Goal: Task Accomplishment & Management: Manage account settings

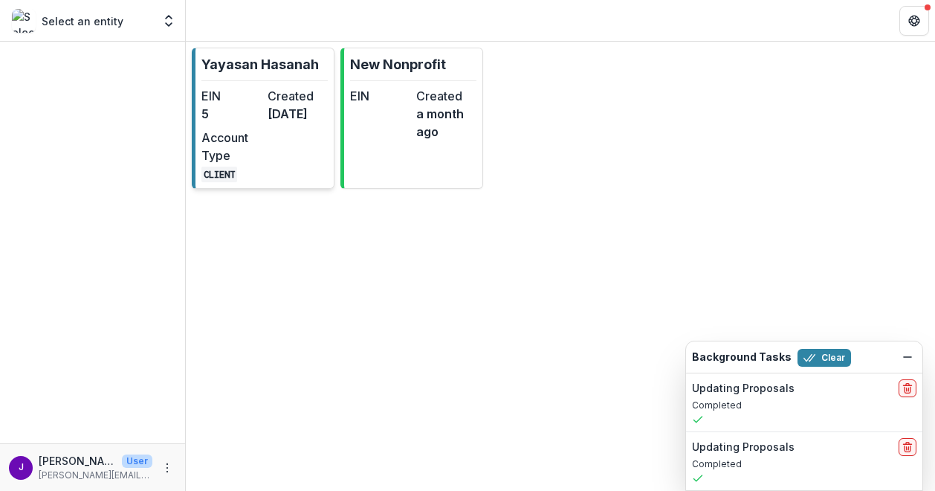
click at [268, 77] on link "Yayasan Hasanah EIN 5 Created [DATE] Account Type CLIENT" at bounding box center [263, 118] width 143 height 141
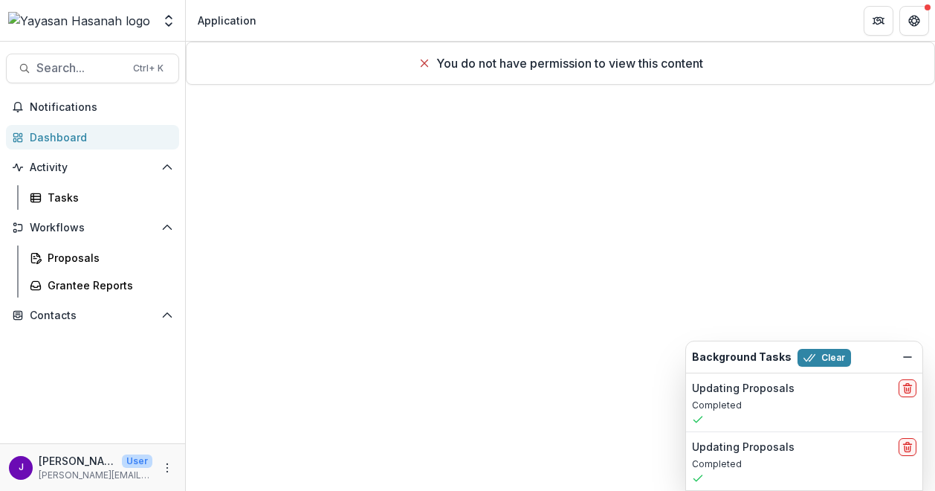
click at [422, 63] on line at bounding box center [424, 63] width 7 height 7
click at [56, 132] on div "Dashboard" at bounding box center [99, 137] width 138 height 16
click at [216, 13] on div "Application" at bounding box center [227, 21] width 59 height 16
click at [84, 29] on img at bounding box center [79, 21] width 142 height 18
click at [85, 25] on img at bounding box center [79, 21] width 142 height 18
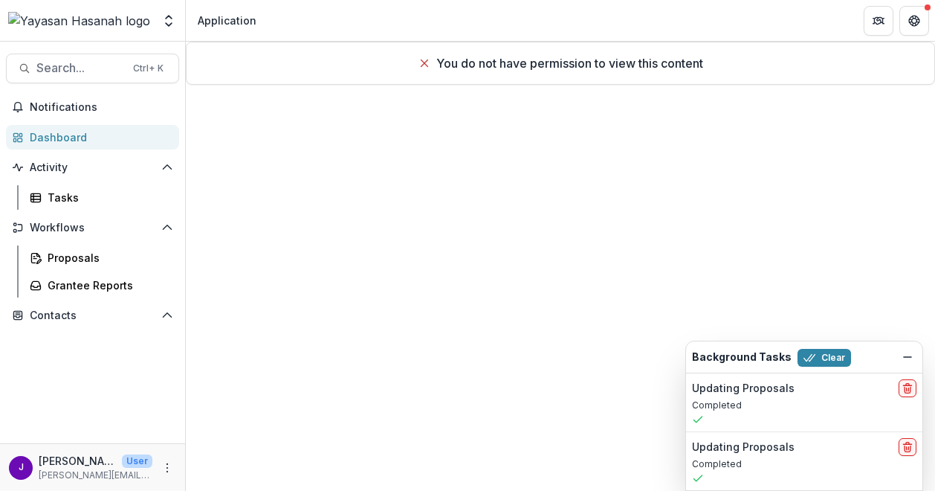
click at [65, 127] on link "Dashboard" at bounding box center [92, 137] width 173 height 25
click at [65, 97] on button "Notifications" at bounding box center [92, 107] width 173 height 24
click at [627, 140] on div "You do not have permission to view this content" at bounding box center [560, 266] width 749 height 449
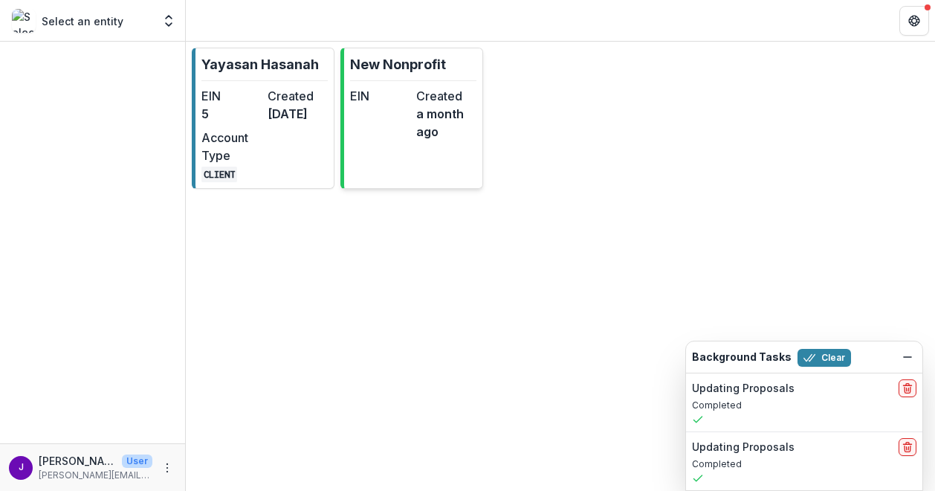
click at [410, 104] on div "EIN Created a month ago" at bounding box center [413, 114] width 126 height 54
click at [908, 352] on icon "Dismiss" at bounding box center [908, 357] width 12 height 12
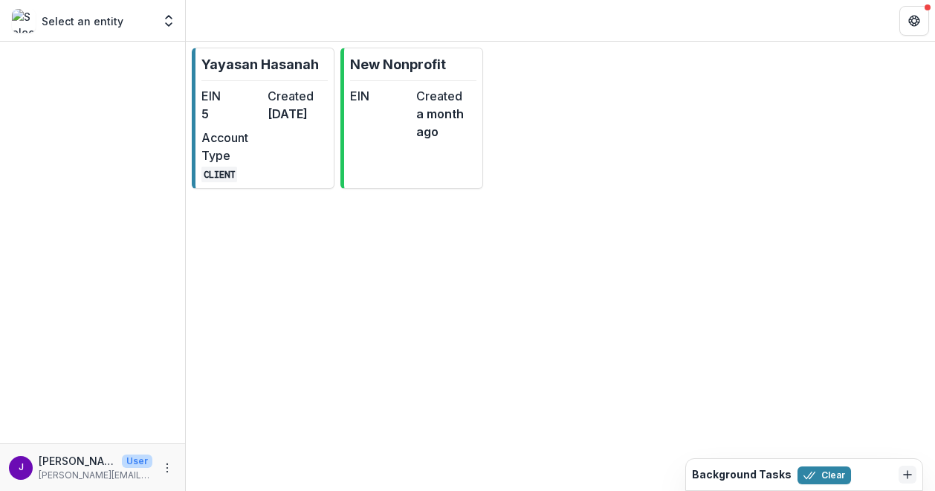
click at [91, 32] on div "Select an entity Foundations Yayasan Hasanah Nonprofits New Nonprofit Team Sett…" at bounding box center [92, 21] width 173 height 30
click at [97, 25] on p "Select an entity" at bounding box center [83, 21] width 82 height 16
click at [168, 26] on icon "Open entity switcher" at bounding box center [168, 20] width 15 height 15
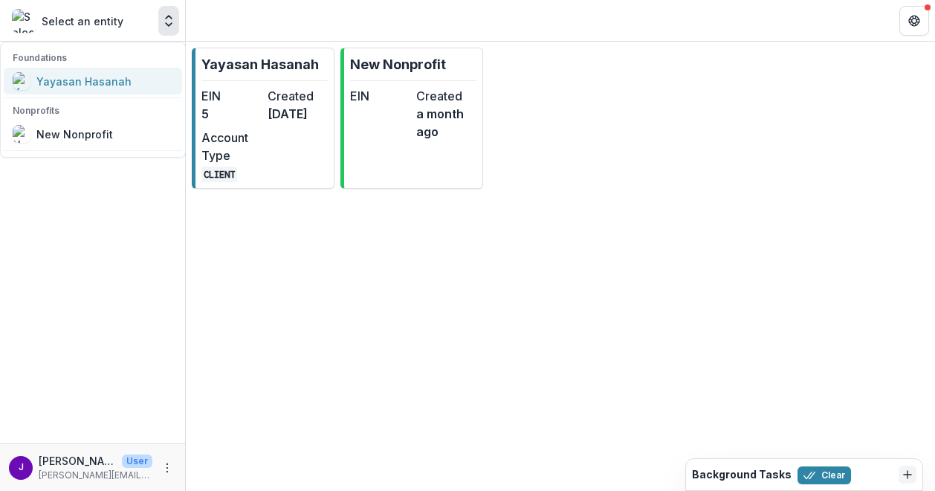
click at [113, 78] on div "Yayasan Hasanah" at bounding box center [83, 82] width 95 height 16
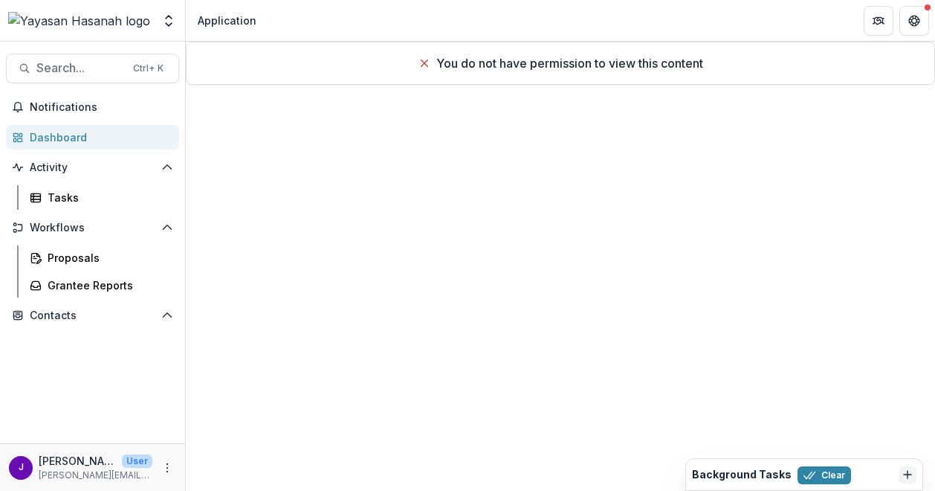
click at [423, 62] on icon at bounding box center [424, 63] width 12 height 12
click at [507, 193] on div "You do not have permission to view this content" at bounding box center [560, 266] width 749 height 449
click at [433, 188] on div "You do not have permission to view this content" at bounding box center [560, 266] width 748 height 448
click at [404, 153] on div "You do not have permission to view this content" at bounding box center [560, 266] width 748 height 448
click at [212, 21] on div "Application" at bounding box center [227, 21] width 59 height 16
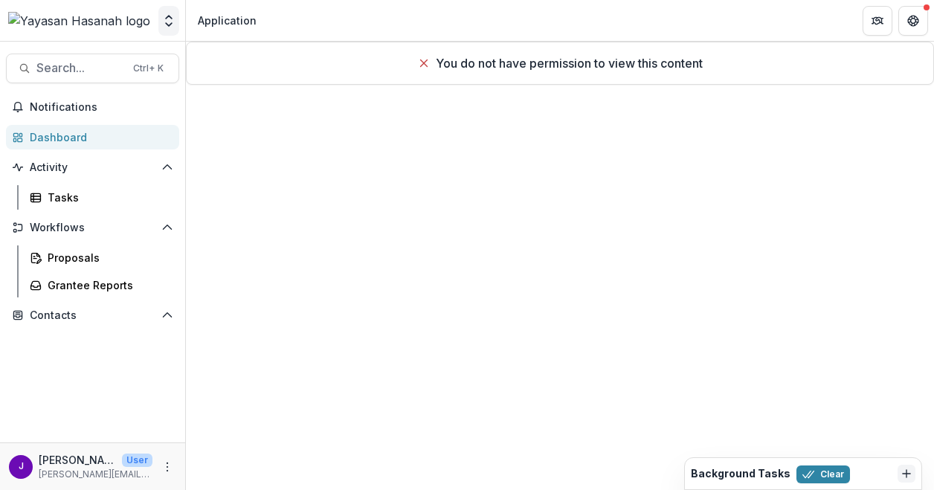
click at [161, 22] on button "Open entity switcher" at bounding box center [168, 21] width 21 height 30
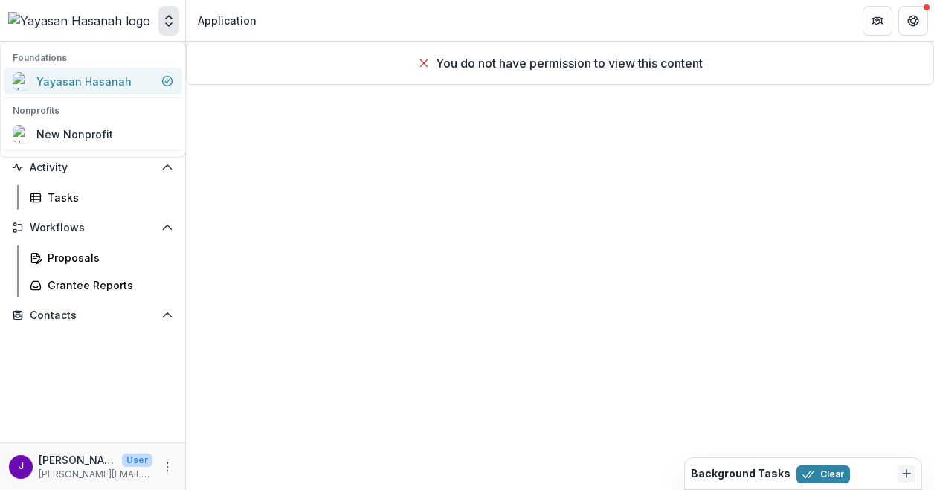
click at [130, 76] on div "Yayasan Hasanah" at bounding box center [93, 81] width 161 height 18
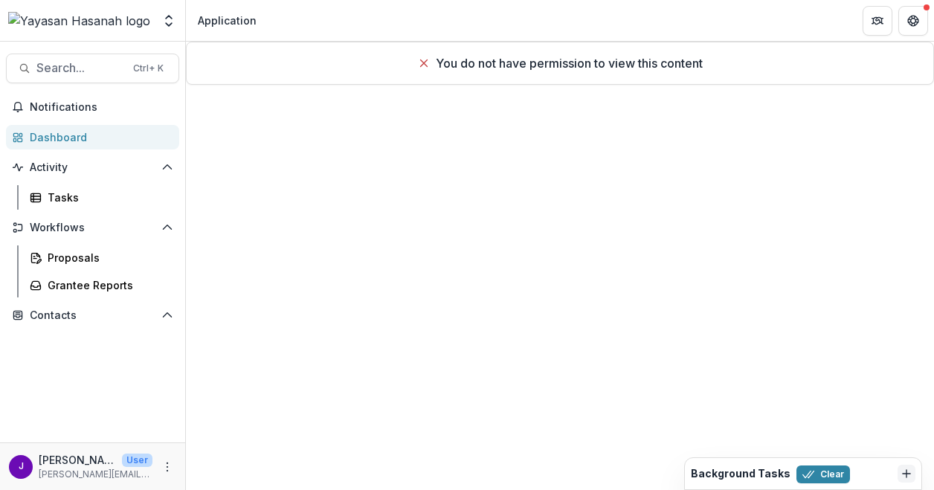
click at [94, 132] on div "Dashboard" at bounding box center [99, 137] width 138 height 16
click at [110, 70] on span "Search..." at bounding box center [80, 68] width 88 height 14
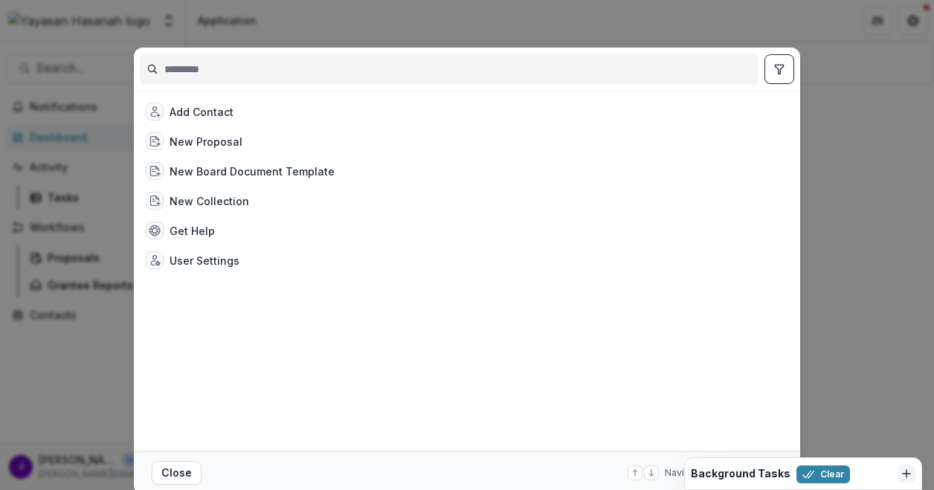
click at [865, 94] on div "Add Contact New Proposal New Board Document Template New Collection Get Help Us…" at bounding box center [467, 245] width 934 height 490
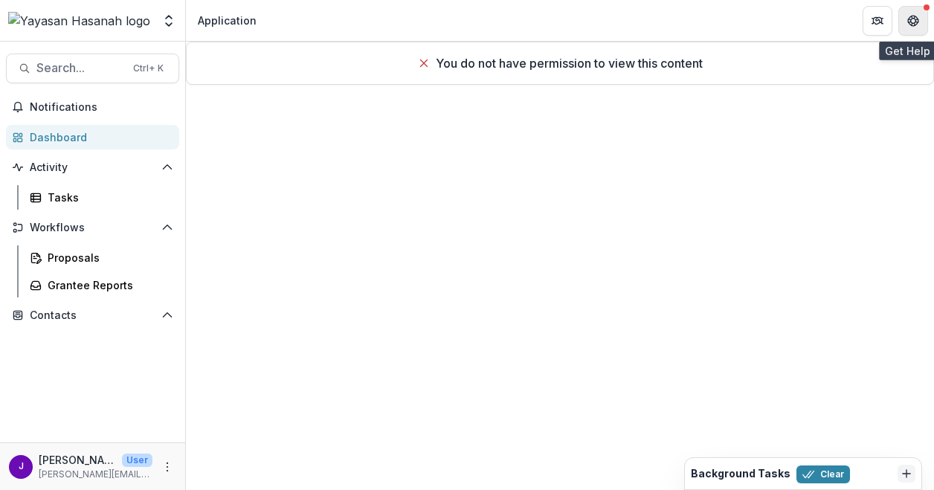
click at [907, 18] on icon "Get Help" at bounding box center [913, 21] width 12 height 12
click at [871, 25] on icon "Partners" at bounding box center [877, 21] width 12 height 12
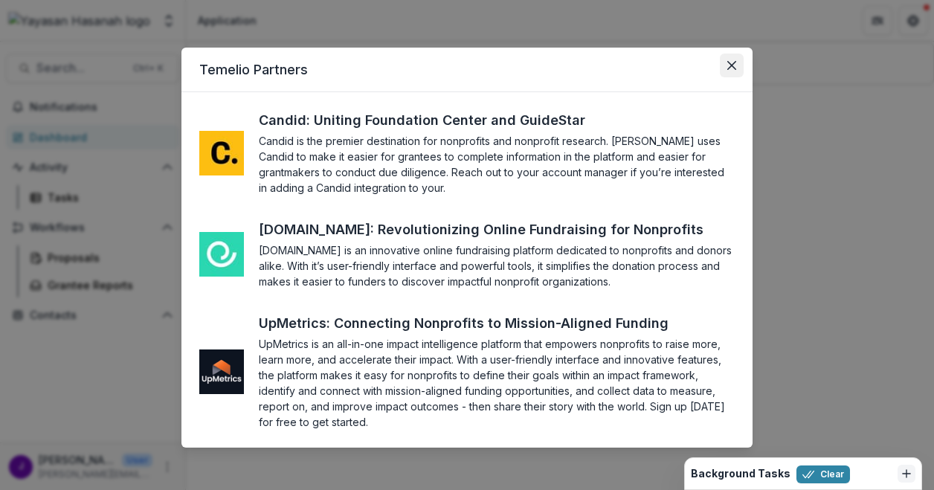
click at [728, 73] on button "Close" at bounding box center [732, 66] width 24 height 24
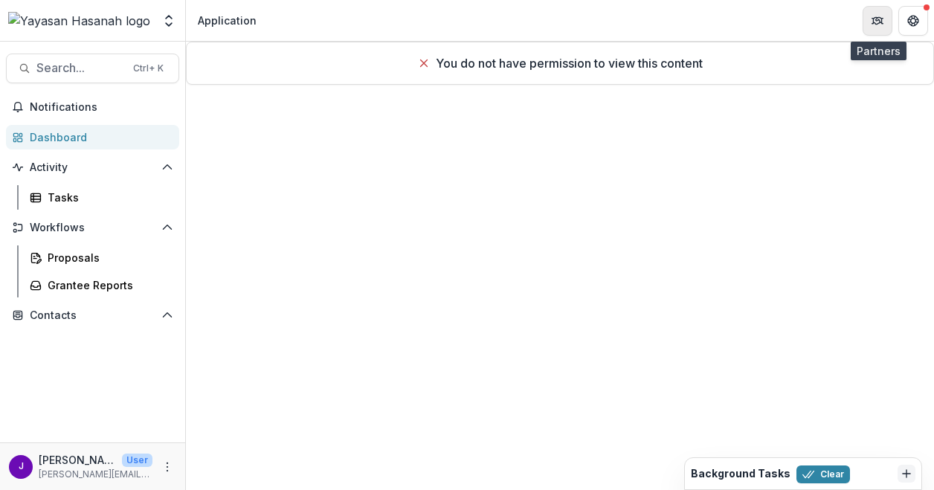
click at [868, 17] on button "Partners" at bounding box center [877, 21] width 30 height 30
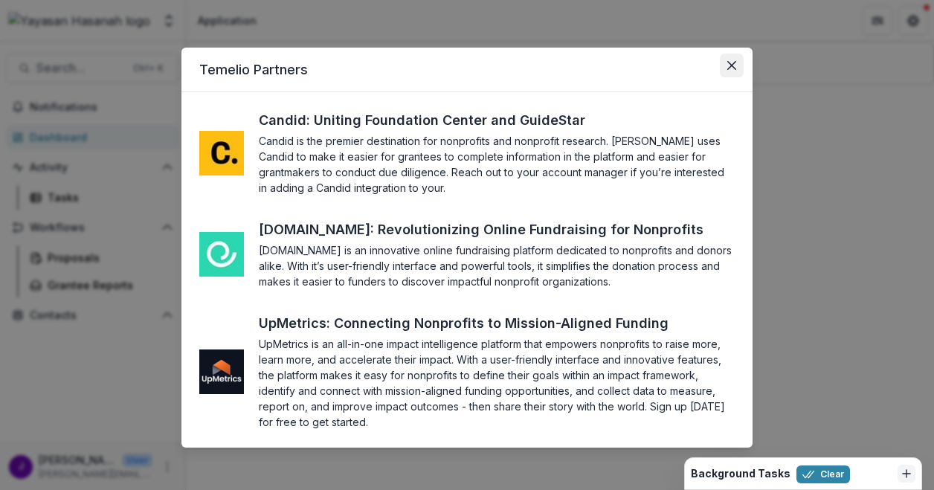
click at [732, 63] on icon "Close" at bounding box center [731, 65] width 9 height 9
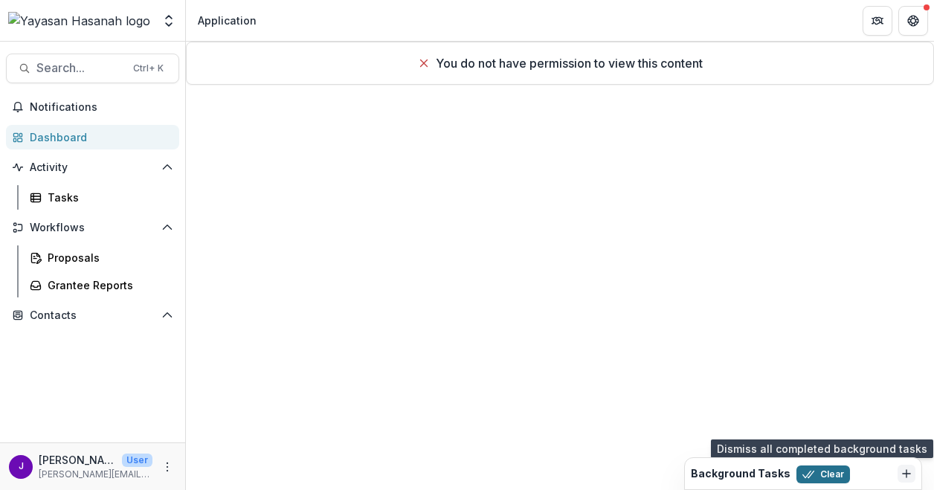
click at [809, 466] on button "Clear" at bounding box center [823, 474] width 54 height 18
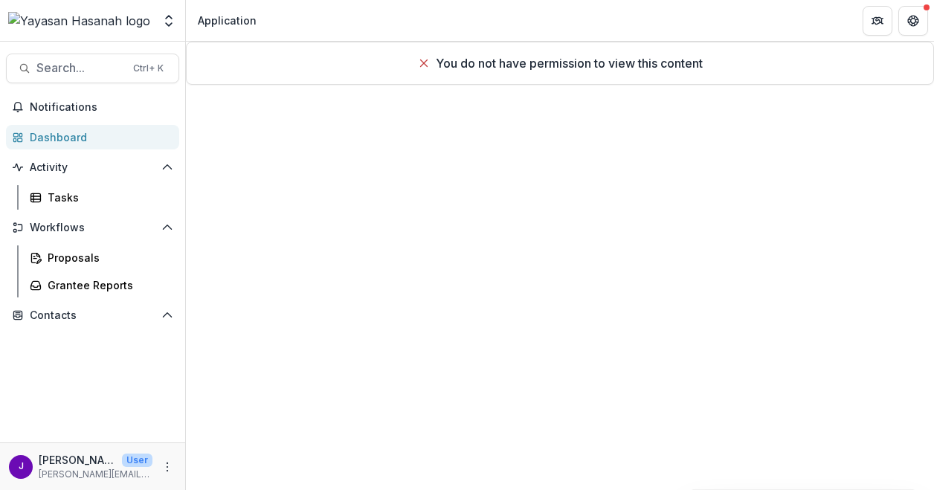
click at [760, 473] on div "You do not have permission to view this content" at bounding box center [560, 266] width 748 height 448
click at [56, 169] on span "Activity" at bounding box center [93, 167] width 126 height 13
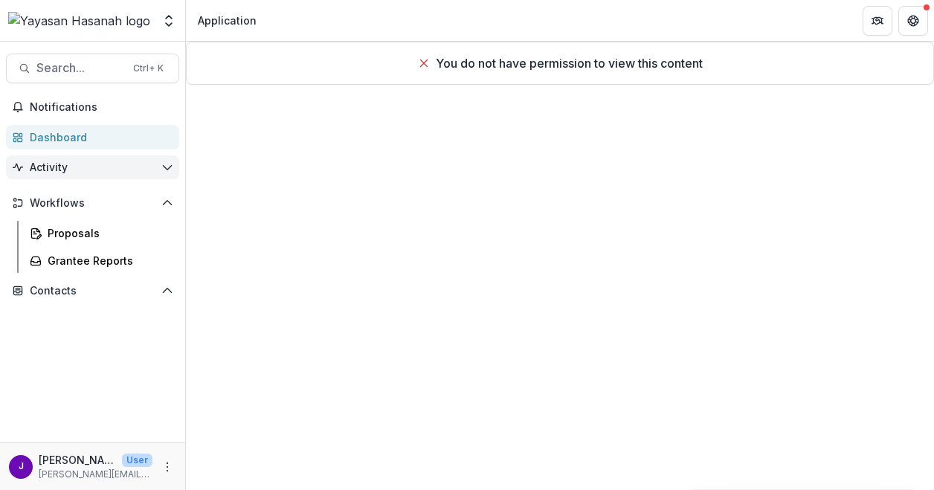
click at [66, 167] on span "Activity" at bounding box center [93, 167] width 126 height 13
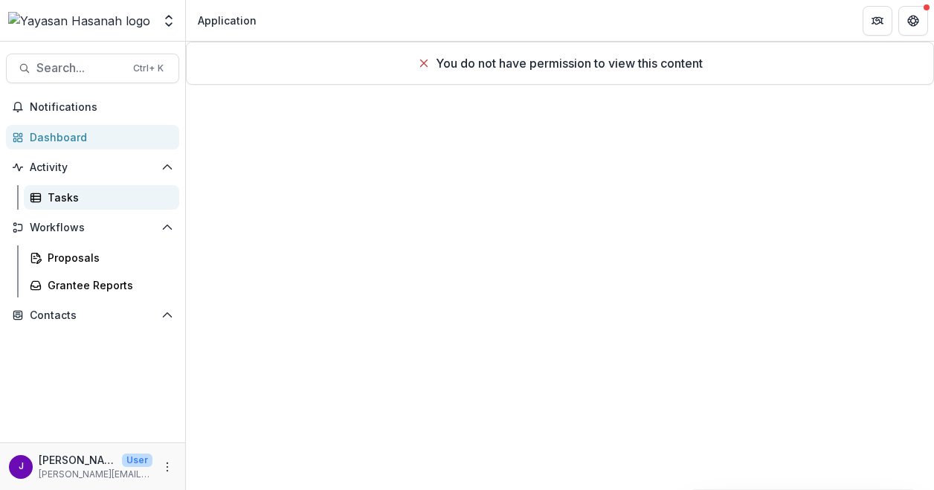
click at [59, 198] on div "Tasks" at bounding box center [108, 198] width 120 height 16
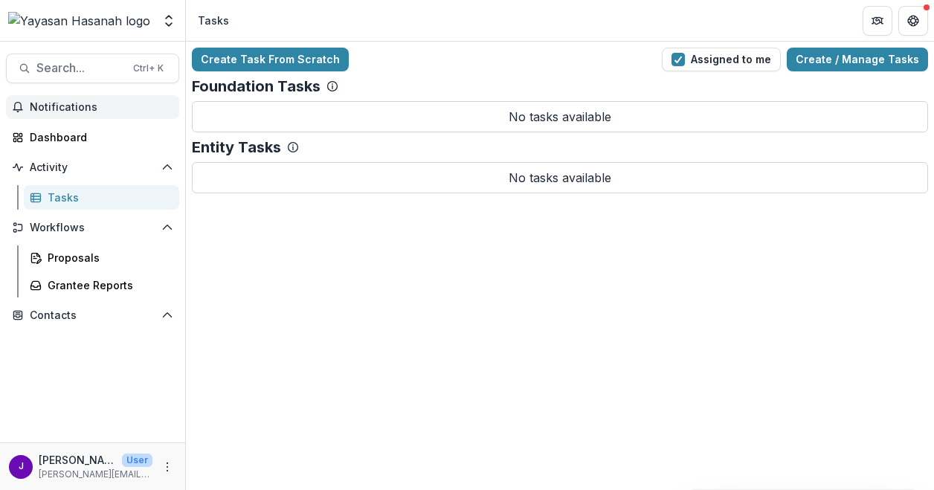
click at [90, 109] on span "Notifications" at bounding box center [101, 107] width 143 height 13
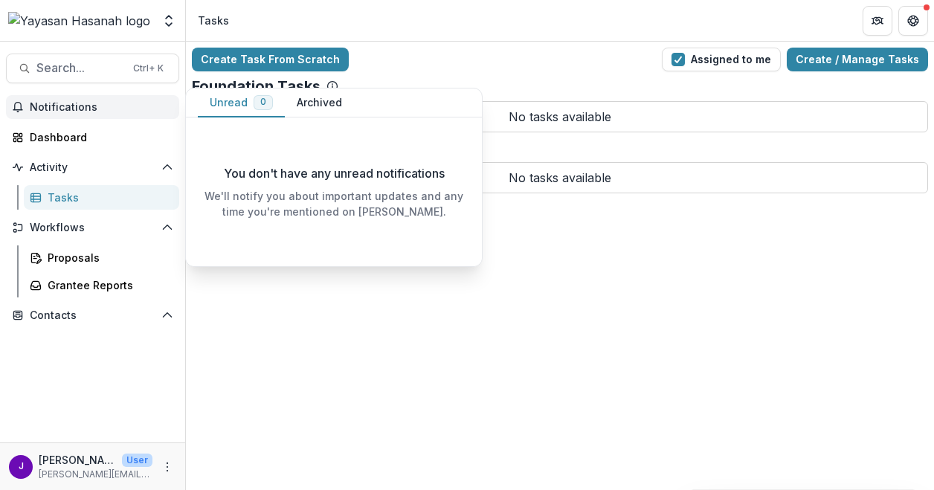
click at [90, 109] on span "Notifications" at bounding box center [101, 107] width 143 height 13
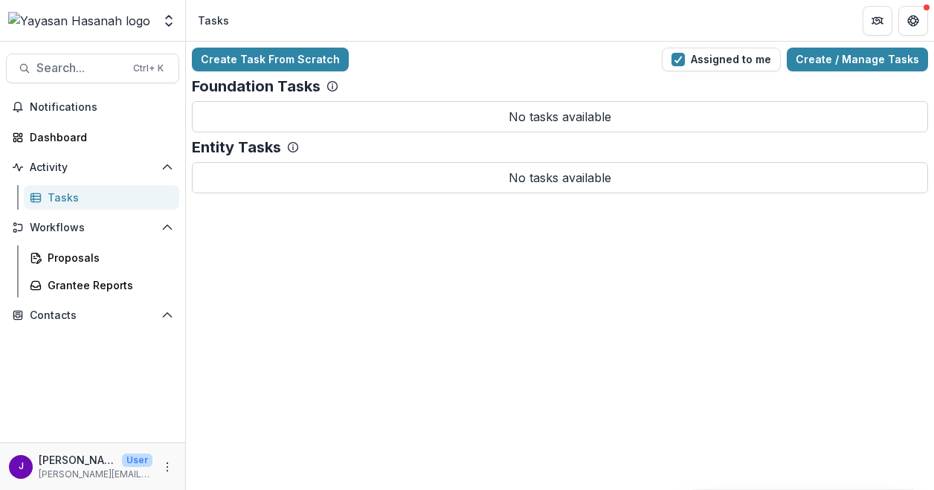
click at [98, 36] on div "Foundations Yayasan Hasanah Nonprofits New Nonprofit Team Settings" at bounding box center [92, 23] width 185 height 35
click at [93, 30] on img at bounding box center [79, 21] width 142 height 18
click at [98, 22] on img at bounding box center [79, 21] width 142 height 18
click at [751, 60] on button "Assigned to me" at bounding box center [721, 60] width 119 height 24
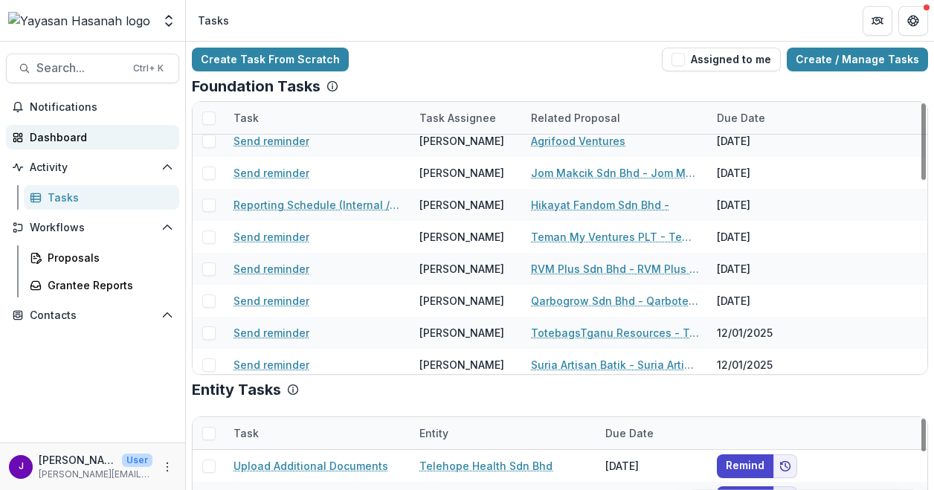
click at [65, 126] on link "Dashboard" at bounding box center [92, 137] width 173 height 25
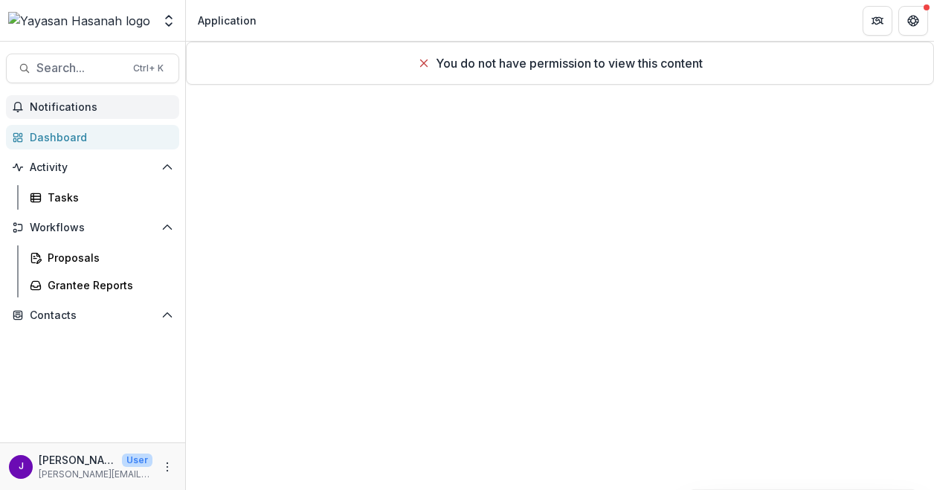
click at [91, 114] on button "Notifications" at bounding box center [92, 107] width 173 height 24
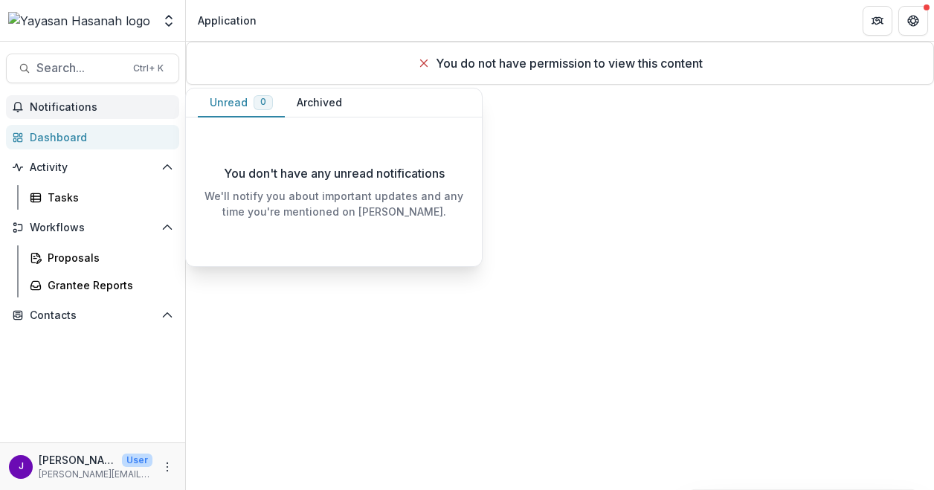
click at [91, 101] on span "Notifications" at bounding box center [101, 107] width 143 height 13
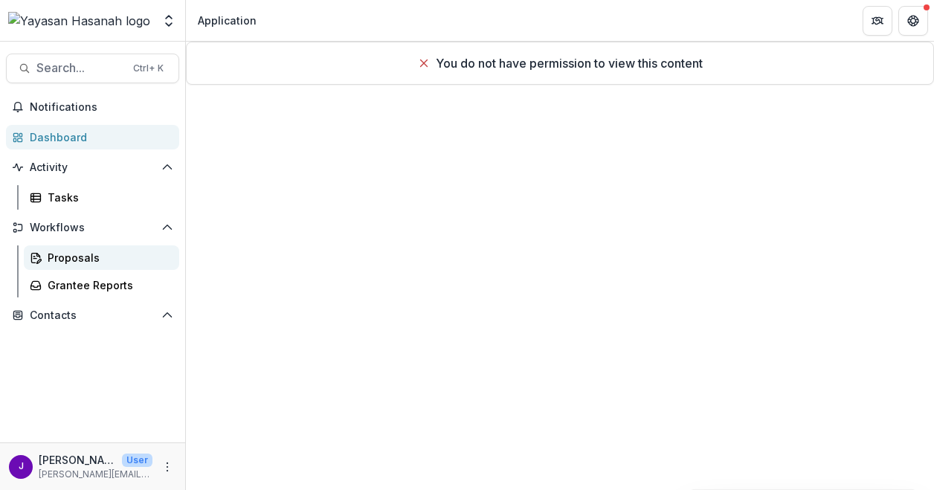
click at [72, 253] on div "Proposals" at bounding box center [108, 258] width 120 height 16
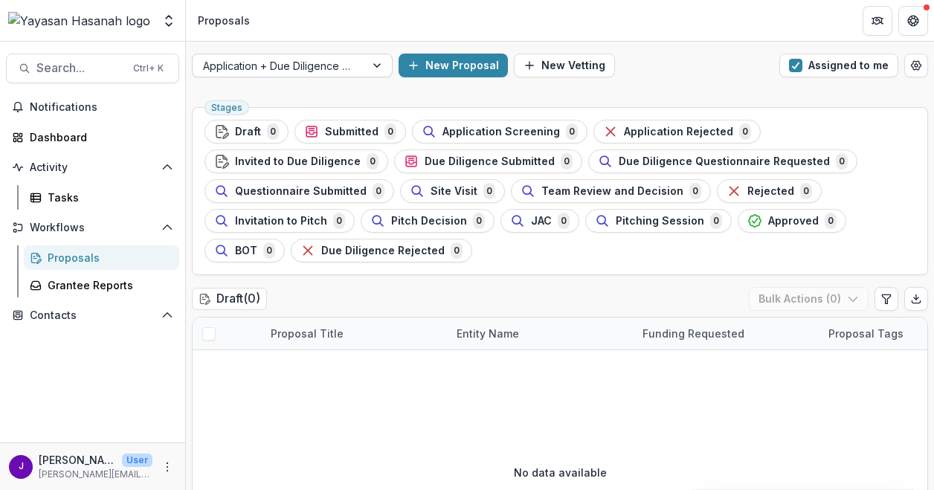
click at [256, 65] on div at bounding box center [279, 65] width 152 height 19
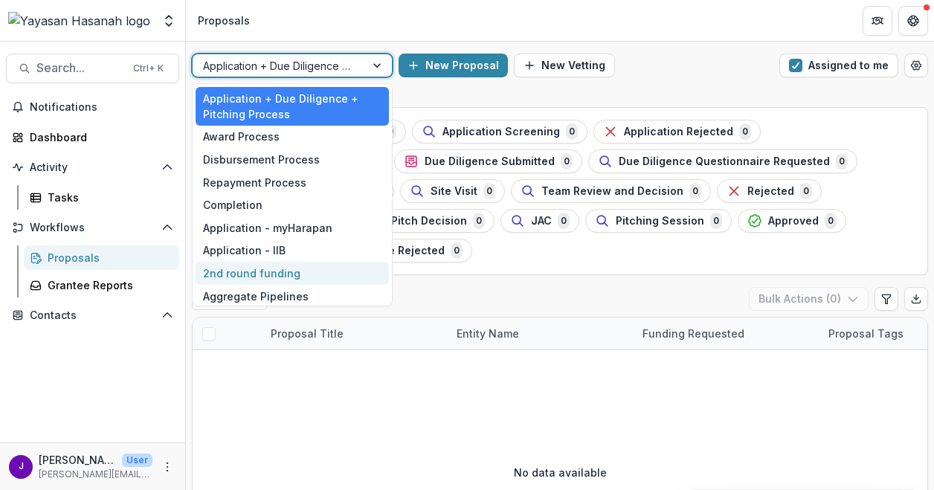
scroll to position [28, 0]
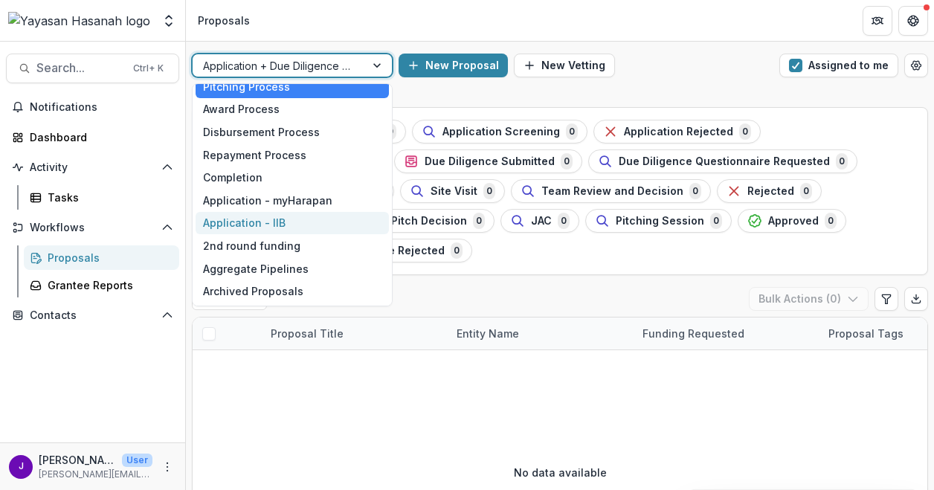
click at [310, 216] on div "Application - IIB" at bounding box center [291, 223] width 193 height 23
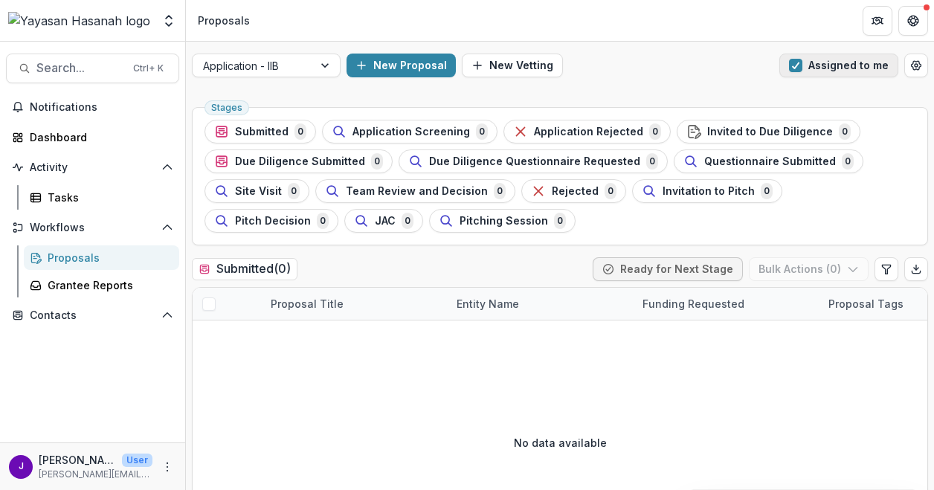
click at [804, 60] on button "Assigned to me" at bounding box center [838, 66] width 119 height 24
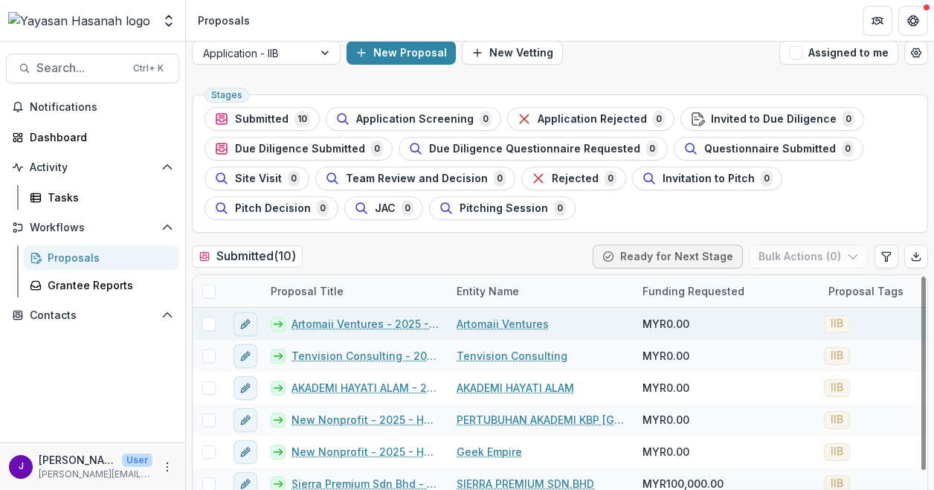
scroll to position [74, 0]
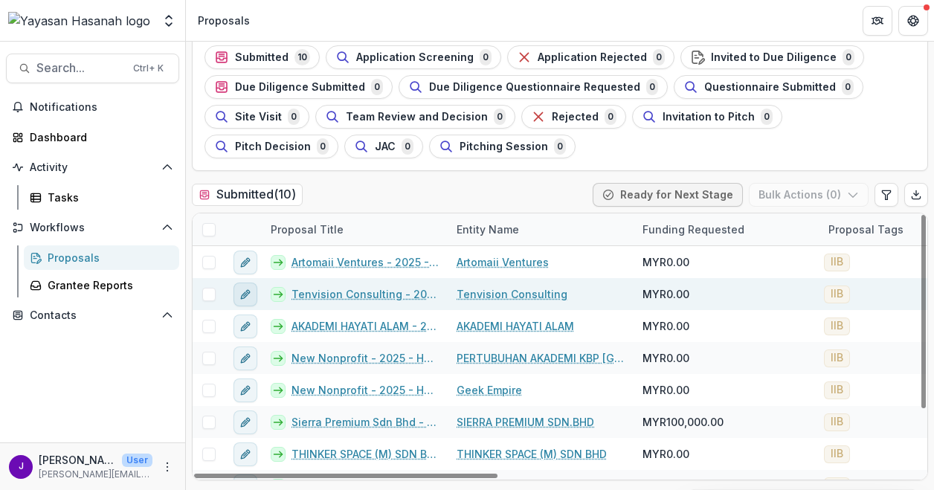
click at [239, 293] on icon "edit" at bounding box center [245, 294] width 12 height 12
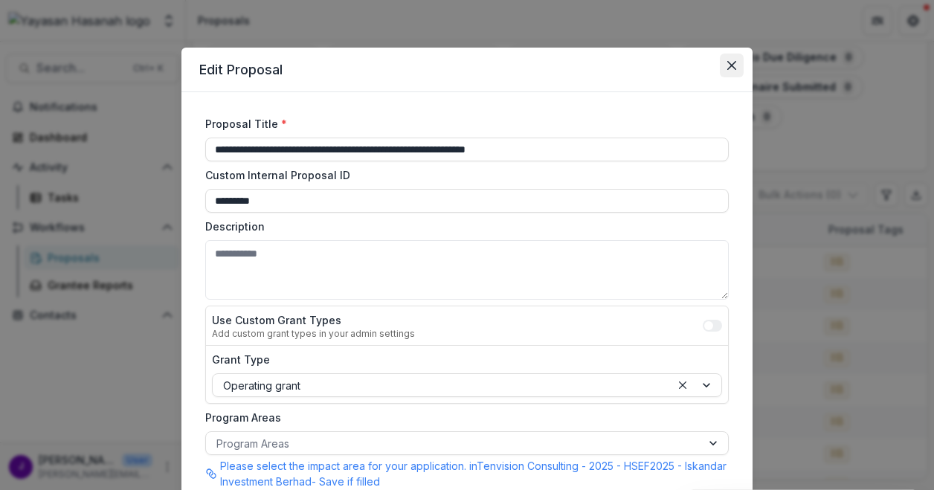
click at [724, 68] on button "Close" at bounding box center [732, 66] width 24 height 24
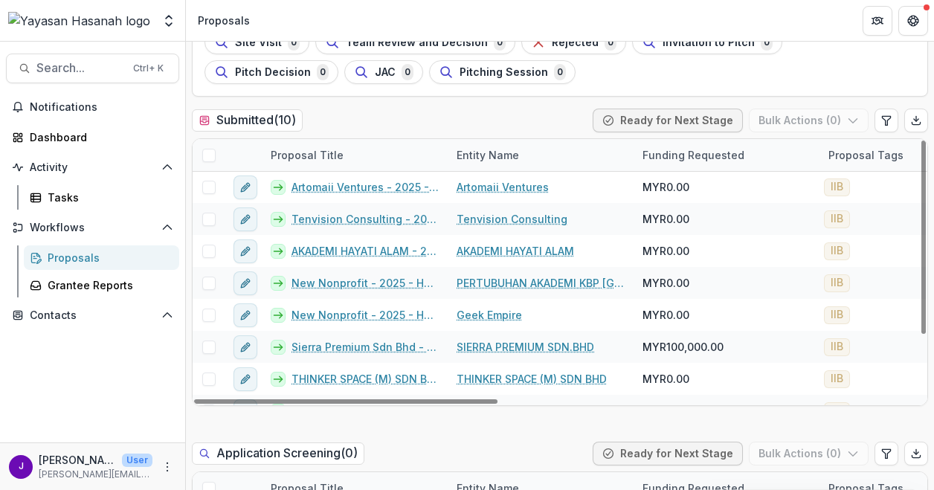
scroll to position [0, 0]
click at [419, 119] on div "Submitted ( 10 ) Ready for Next Stage Bulk Actions ( 0 )" at bounding box center [560, 124] width 736 height 30
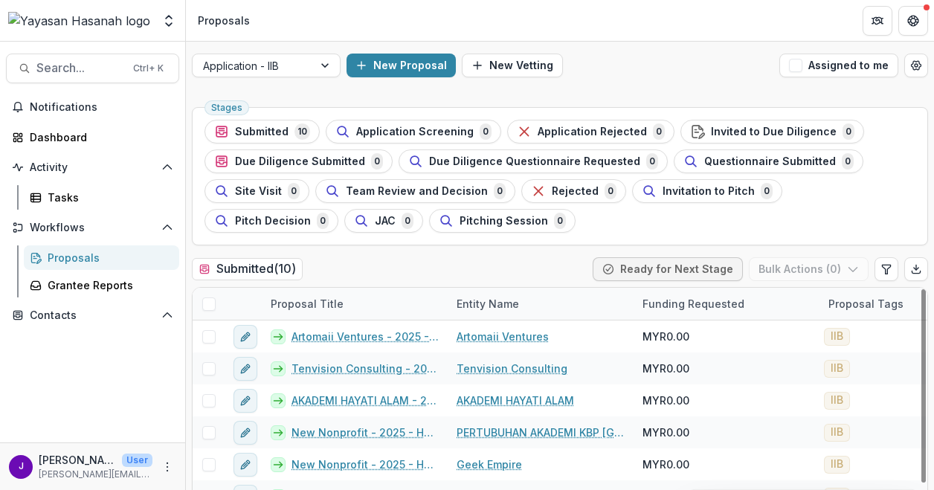
click at [695, 81] on div "Application - IIB New Proposal New Vetting Assigned to me" at bounding box center [560, 66] width 748 height 48
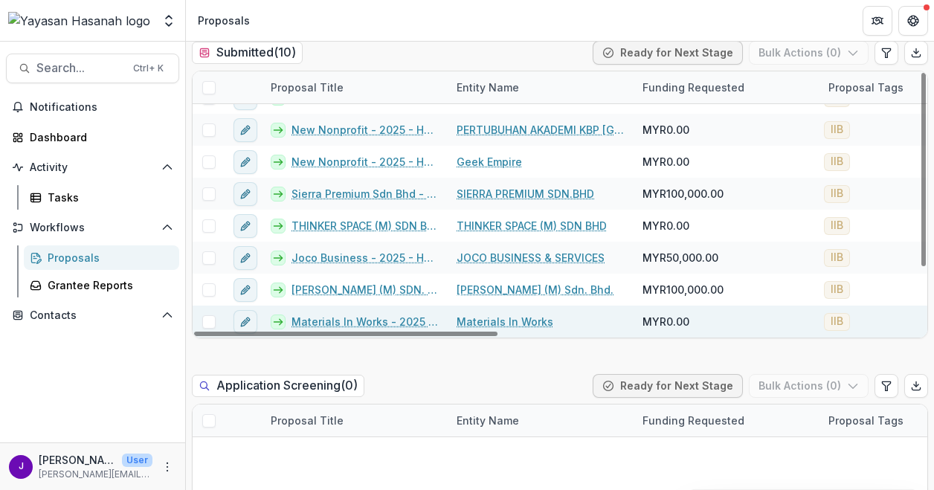
scroll to position [223, 0]
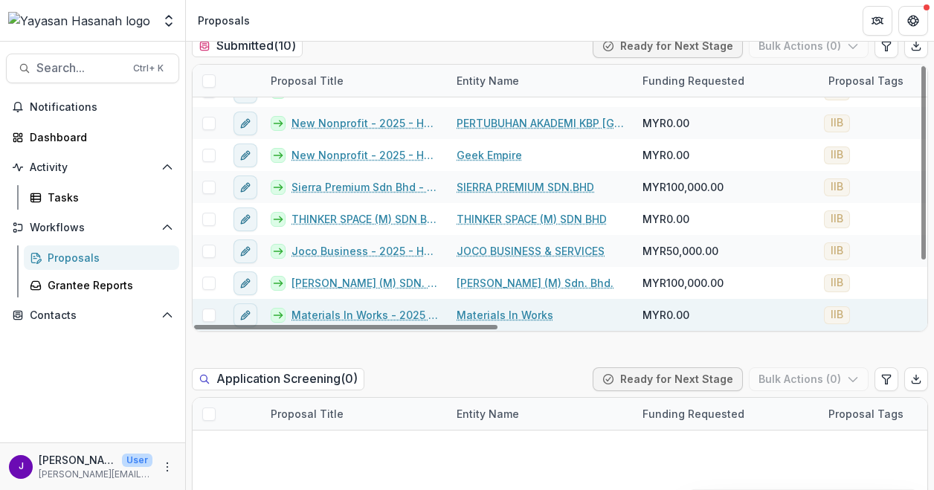
scroll to position [297, 0]
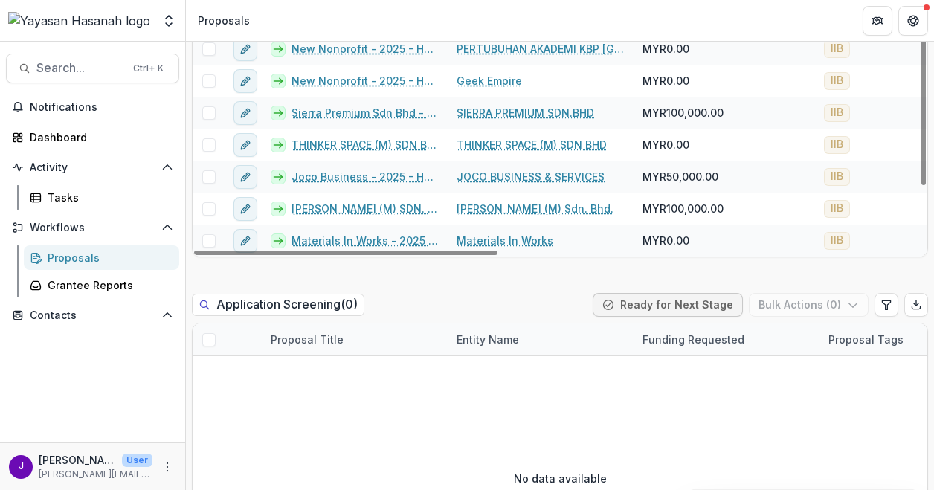
click at [489, 302] on div "Application Screening ( 0 ) Ready for Next Stage Bulk Actions ( 0 )" at bounding box center [560, 308] width 736 height 30
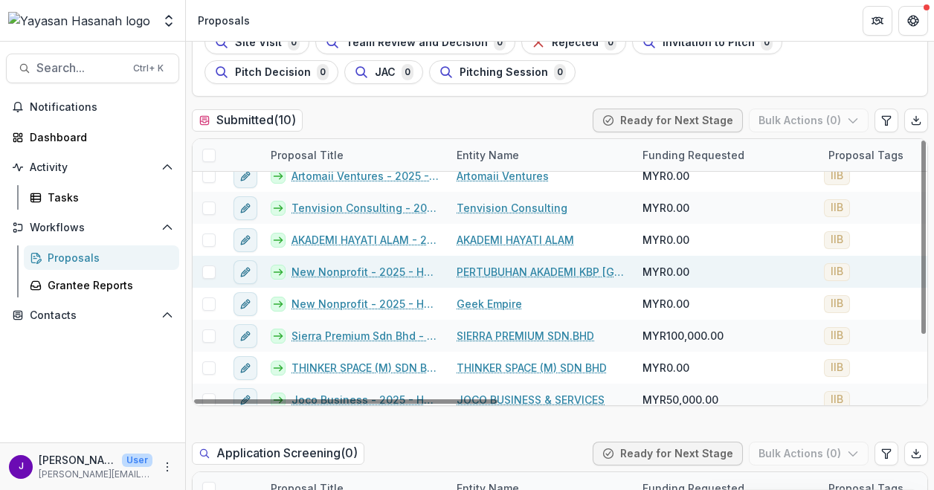
scroll to position [0, 0]
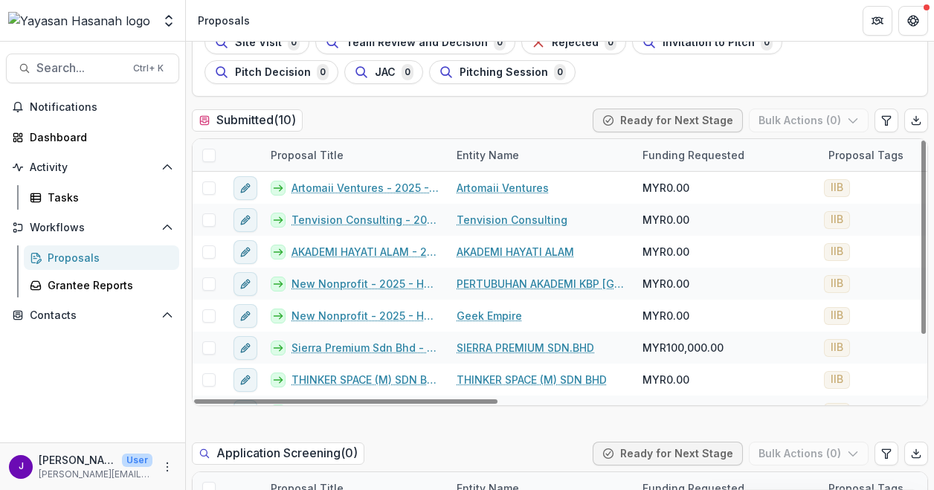
click at [504, 128] on div "Submitted ( 10 ) Ready for Next Stage Bulk Actions ( 0 )" at bounding box center [560, 124] width 736 height 30
click at [423, 127] on div "Submitted ( 10 ) Ready for Next Stage Bulk Actions ( 0 )" at bounding box center [560, 124] width 736 height 30
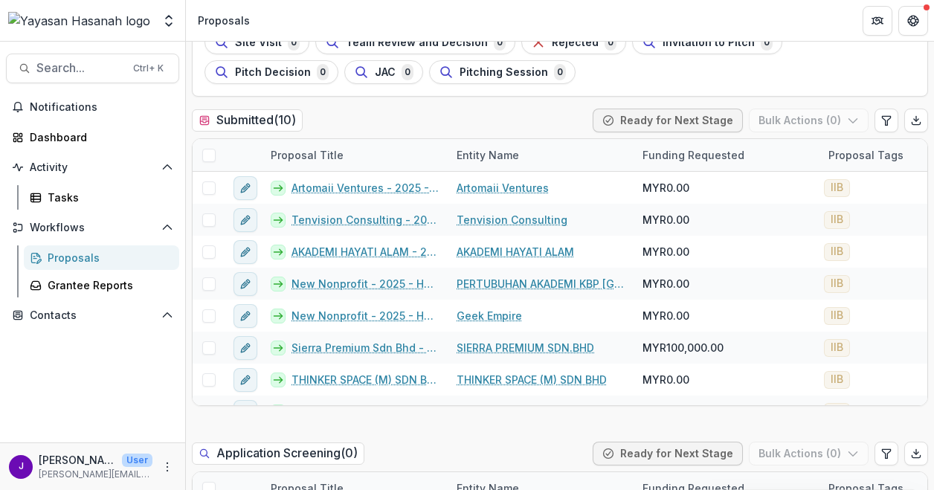
click at [423, 127] on div "Submitted ( 10 ) Ready for Next Stage Bulk Actions ( 0 )" at bounding box center [560, 124] width 736 height 30
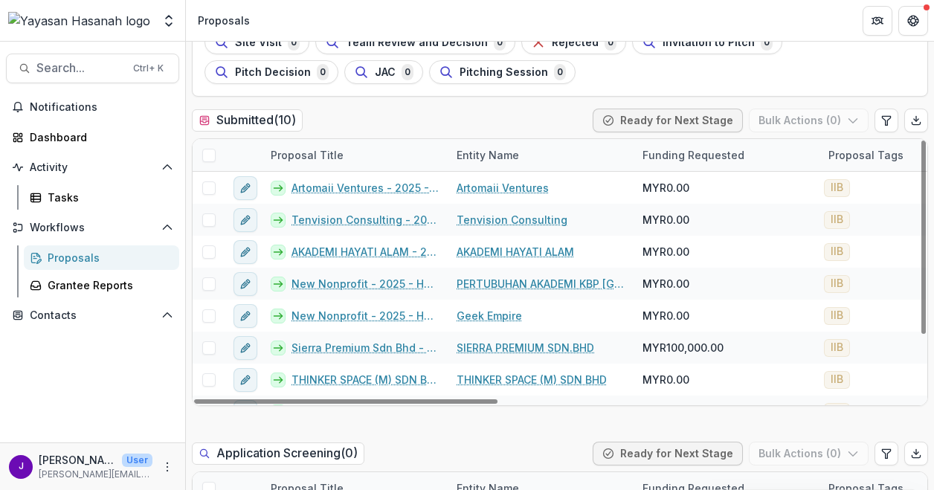
click at [437, 121] on div "Submitted ( 10 ) Ready for Next Stage Bulk Actions ( 0 )" at bounding box center [560, 124] width 736 height 30
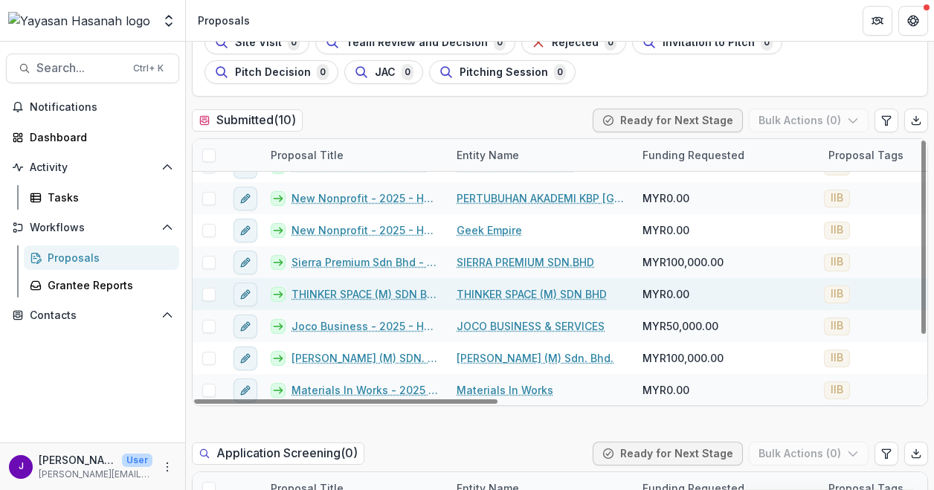
scroll to position [86, 0]
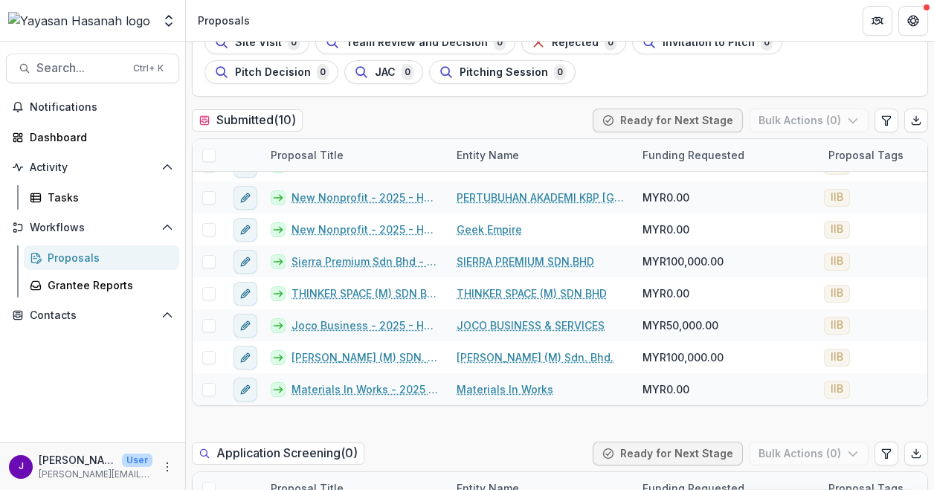
click at [51, 397] on div "Notifications Dashboard Activity Tasks Workflows Proposals Grantee Reports Cont…" at bounding box center [92, 268] width 185 height 347
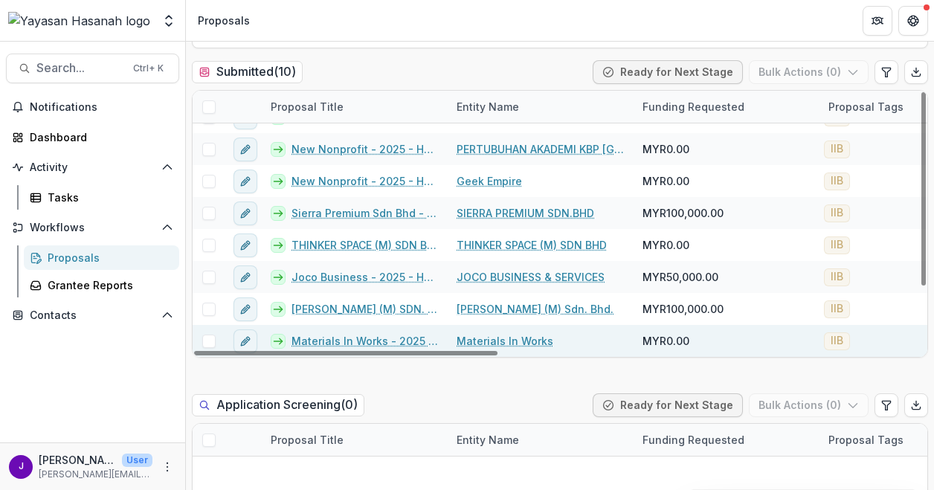
scroll to position [223, 0]
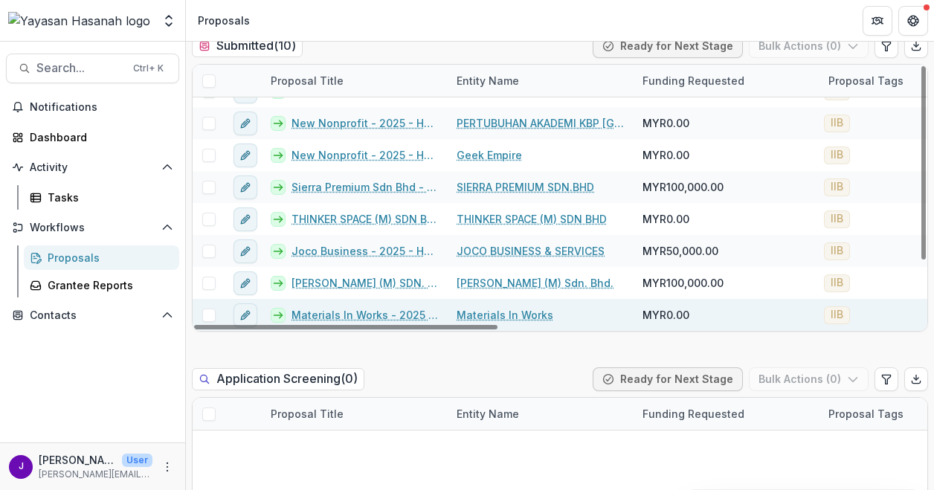
click at [751, 307] on div "MYR0.00" at bounding box center [726, 315] width 186 height 32
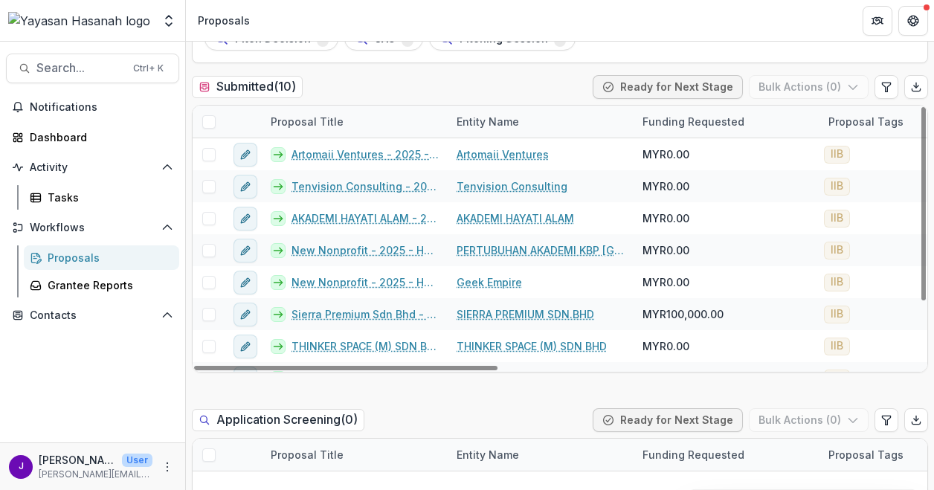
scroll to position [149, 0]
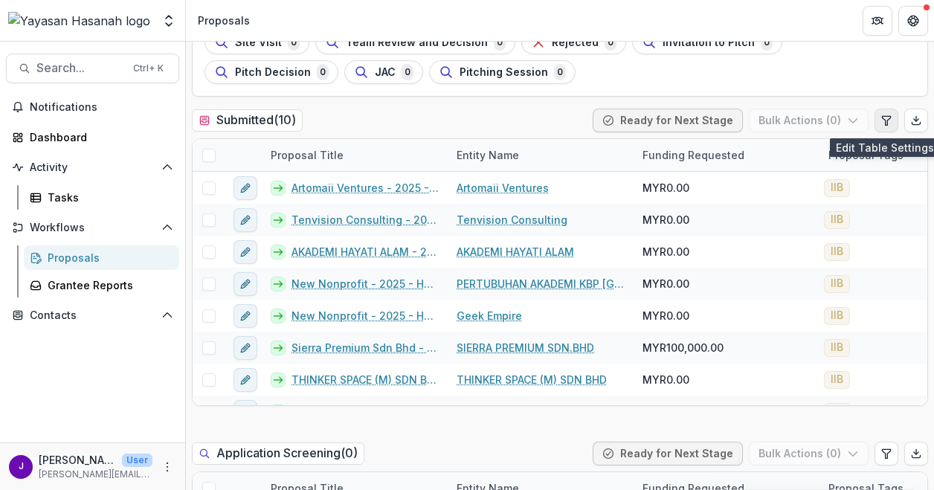
click at [885, 126] on icon "Edit table settings" at bounding box center [886, 120] width 12 height 12
select select "******"
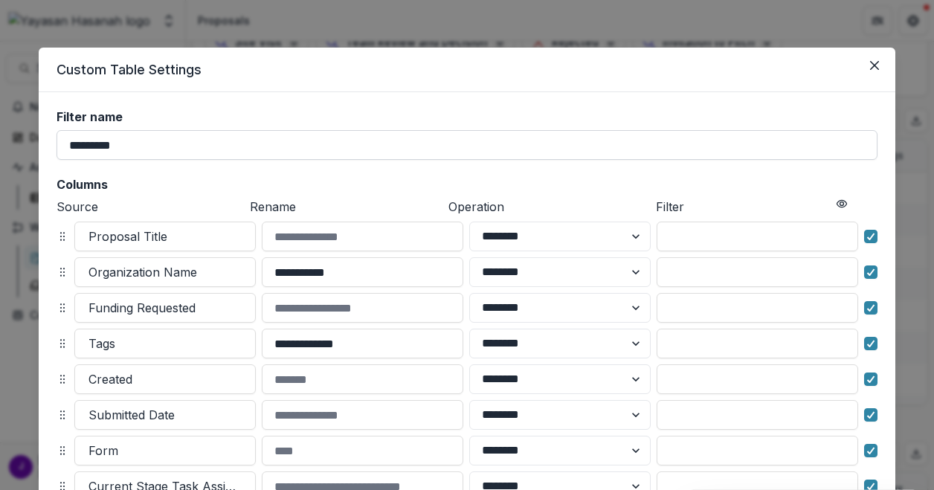
click at [421, 141] on input "*********" at bounding box center [466, 145] width 821 height 30
click at [394, 171] on div "**********" at bounding box center [466, 356] width 821 height 492
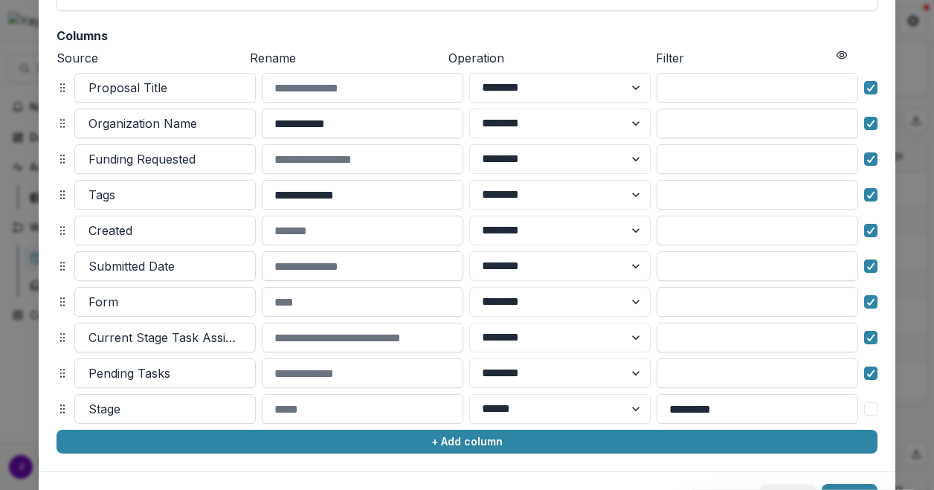
click at [365, 274] on input at bounding box center [362, 266] width 201 height 30
click at [520, 276] on select "******** ******" at bounding box center [559, 266] width 181 height 30
click at [529, 271] on select "******** ******" at bounding box center [559, 266] width 181 height 30
click at [39, 224] on div "**********" at bounding box center [467, 208] width 856 height 528
click at [32, 224] on div "**********" at bounding box center [467, 245] width 934 height 490
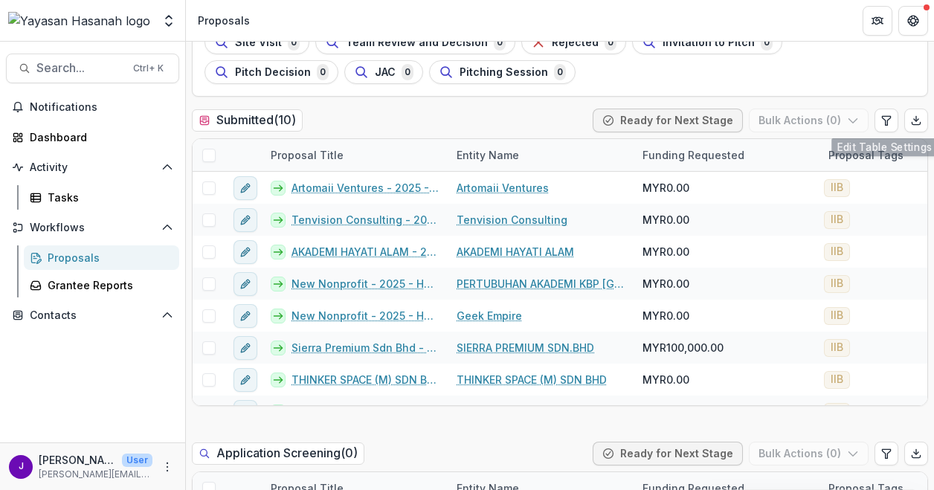
click at [10, 226] on button "Workflows" at bounding box center [92, 228] width 173 height 24
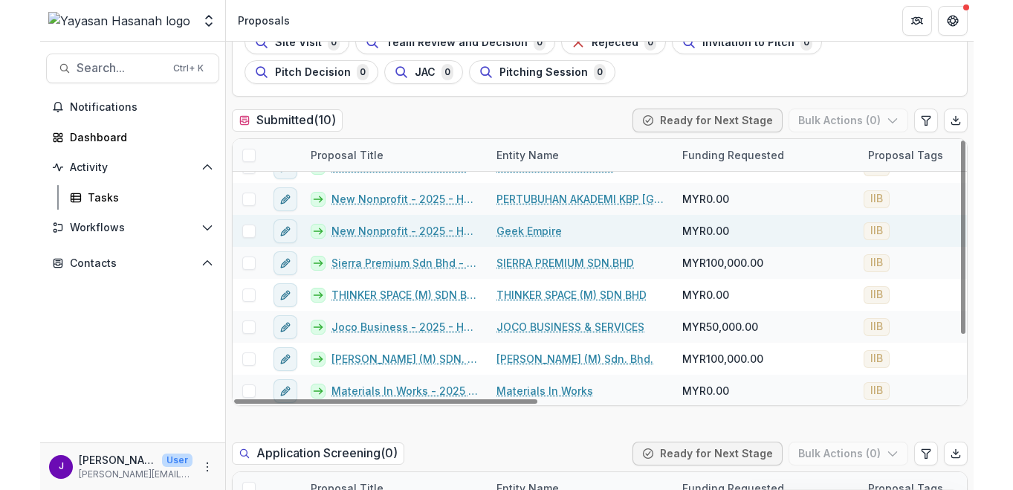
scroll to position [86, 0]
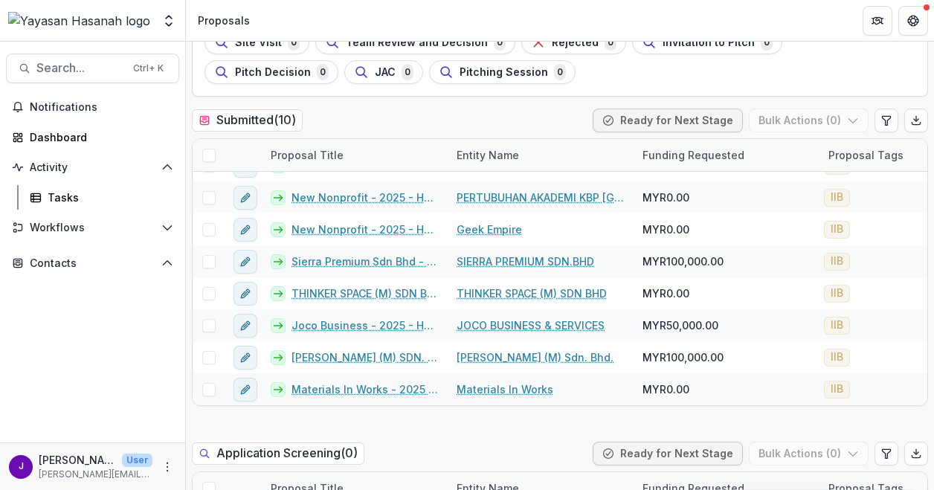
drag, startPoint x: 0, startPoint y: 340, endPoint x: -93, endPoint y: 337, distance: 93.0
click at [0, 337] on html "Skip to content Foundations Yayasan Hasanah Nonprofits New Nonprofit Team Setti…" at bounding box center [467, 245] width 934 height 490
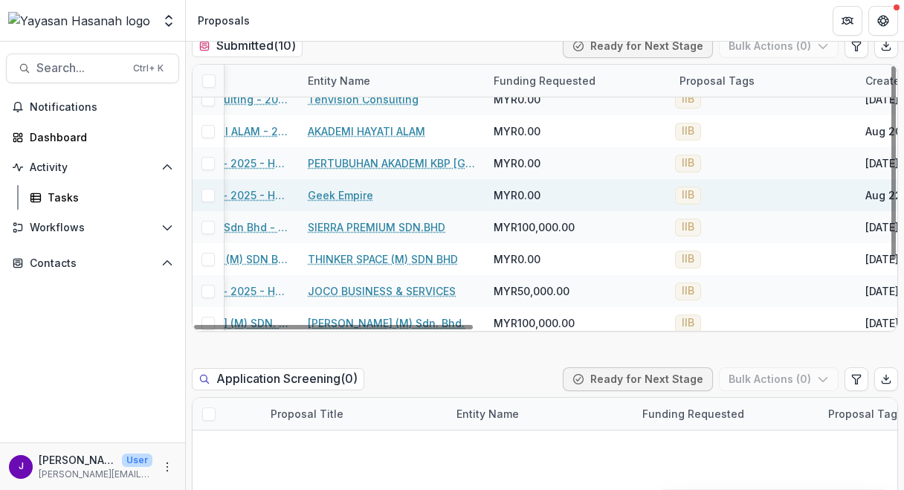
scroll to position [86, 149]
